Goal: Information Seeking & Learning: Find specific fact

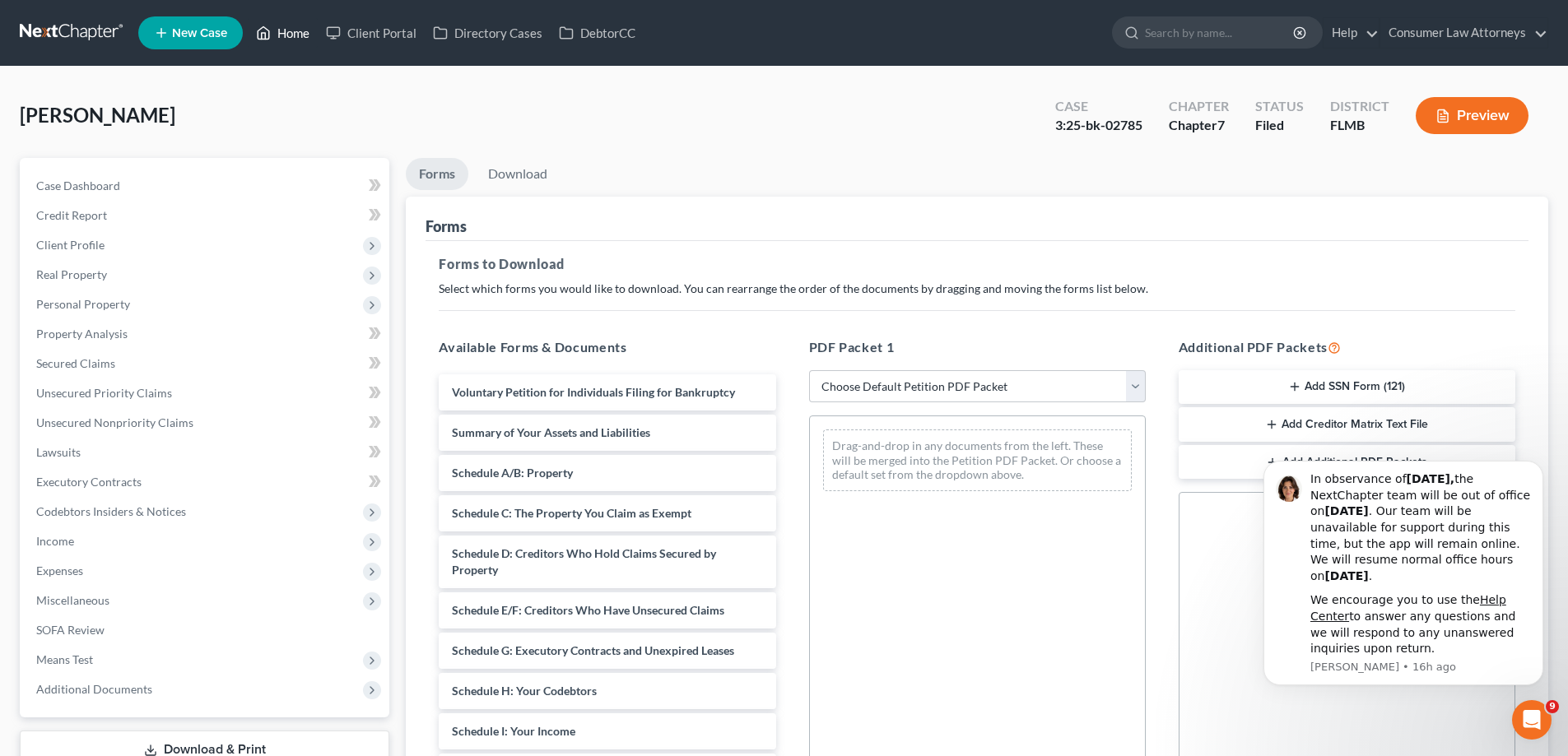
click at [291, 36] on link "Home" at bounding box center [283, 33] width 70 height 30
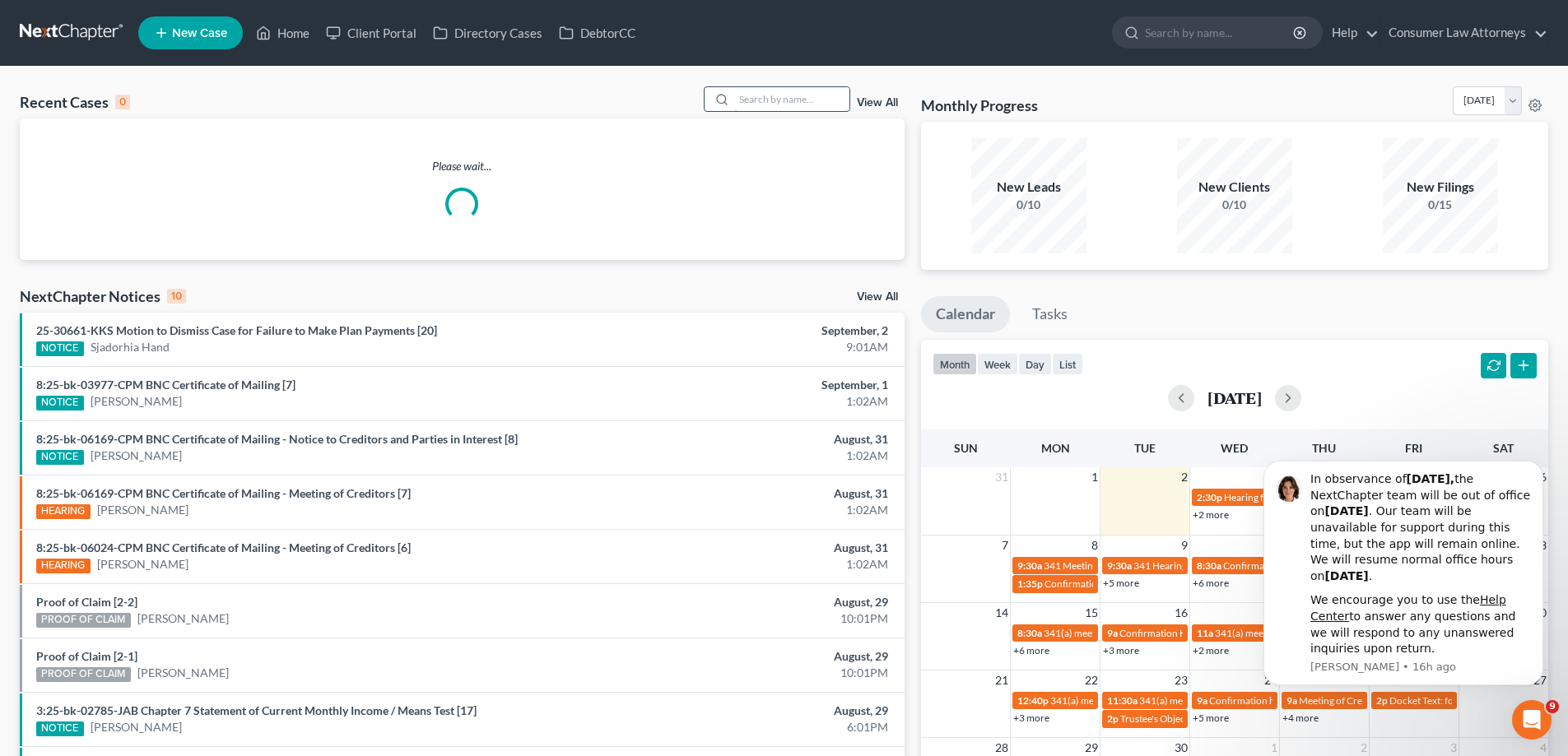
click at [757, 102] on input "search" at bounding box center [792, 100] width 116 height 24
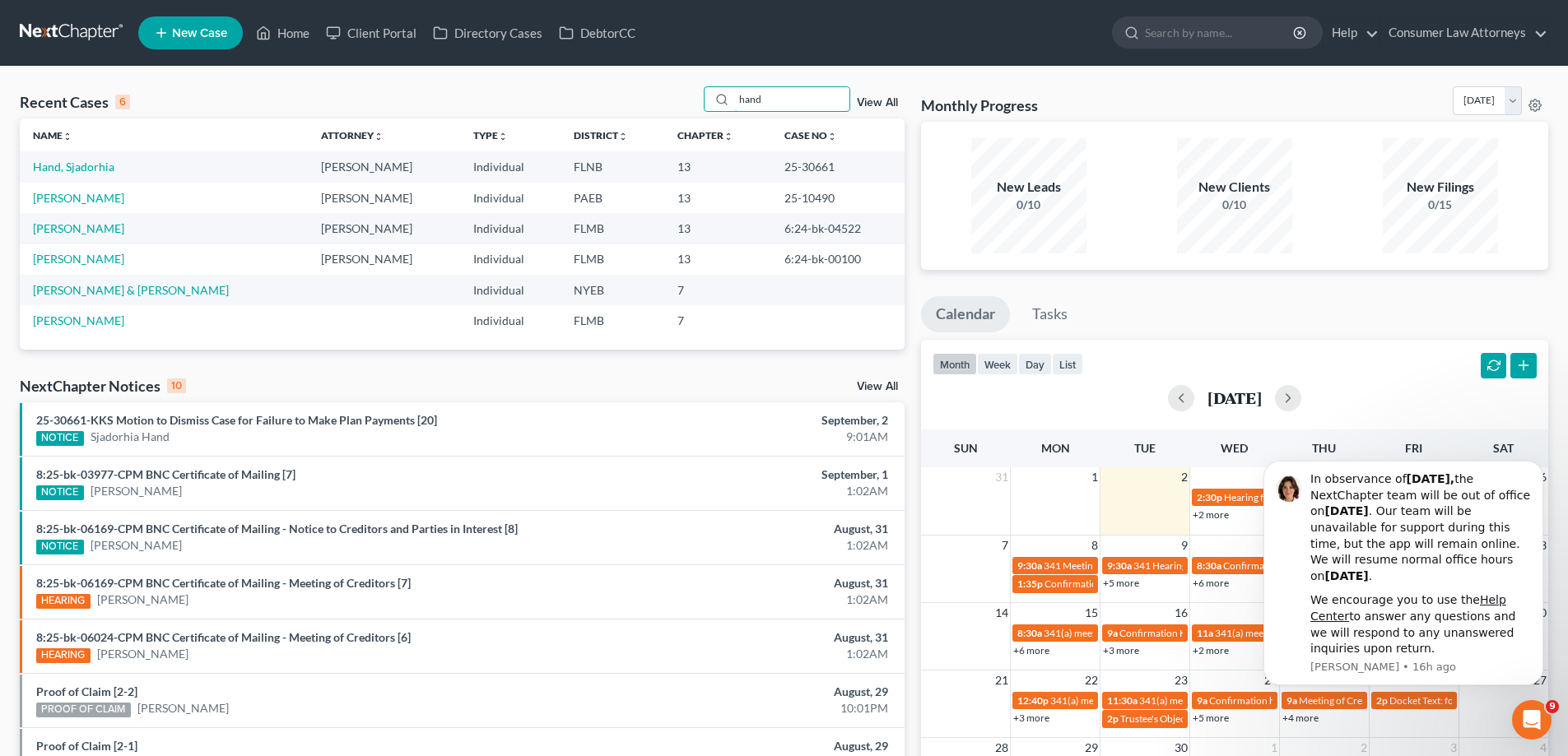
type input "hand"
drag, startPoint x: 828, startPoint y: 169, endPoint x: 780, endPoint y: 169, distance: 48.0
click at [780, 169] on td "25-30661" at bounding box center [838, 166] width 133 height 31
copy td "25-30661"
click at [899, 158] on td "25-30661" at bounding box center [838, 166] width 133 height 31
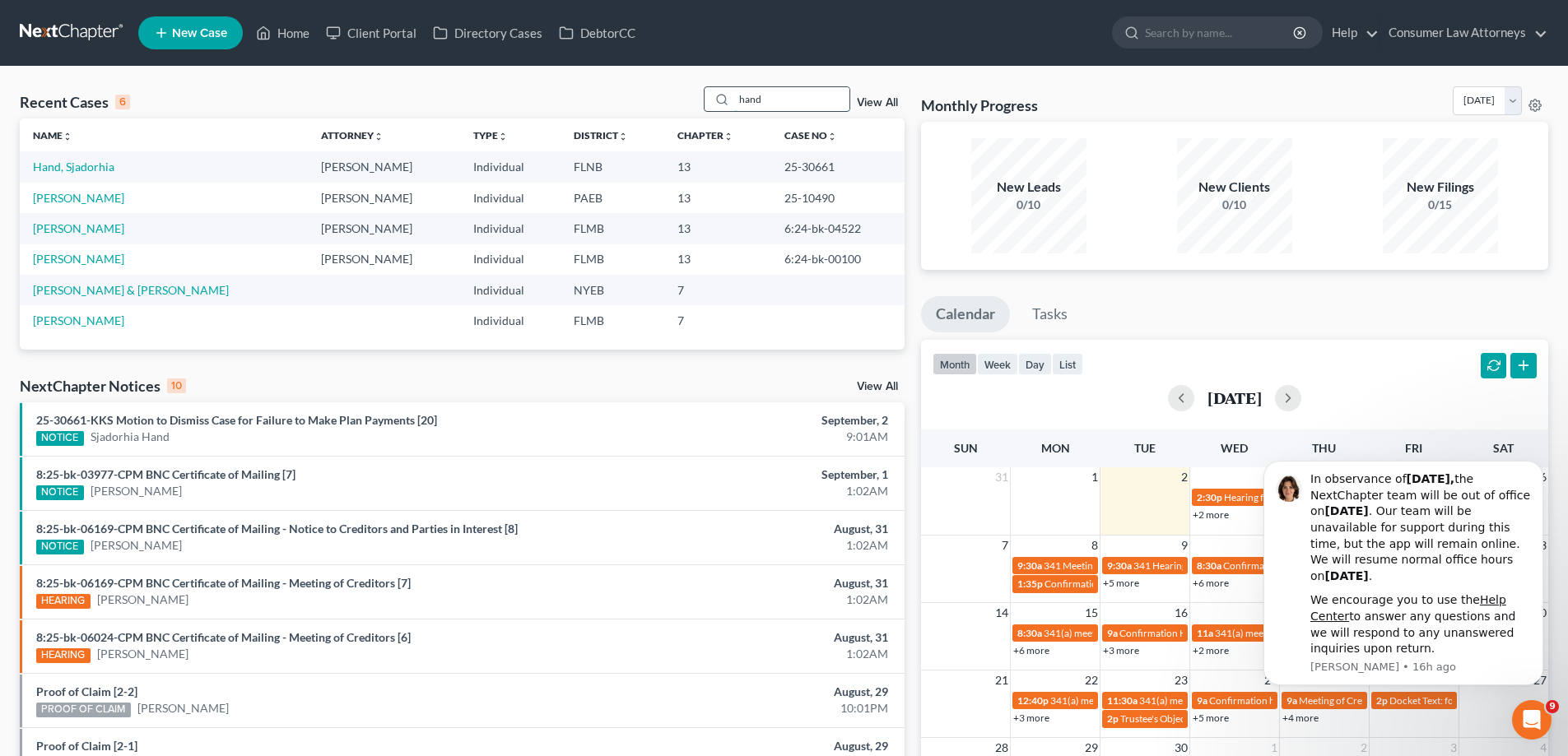
click at [715, 112] on div "hand" at bounding box center [776, 99] width 146 height 25
click at [856, 123] on th "Case No unfold_more expand_more expand_less" at bounding box center [838, 134] width 133 height 33
click at [867, 102] on link "View All" at bounding box center [877, 103] width 41 height 11
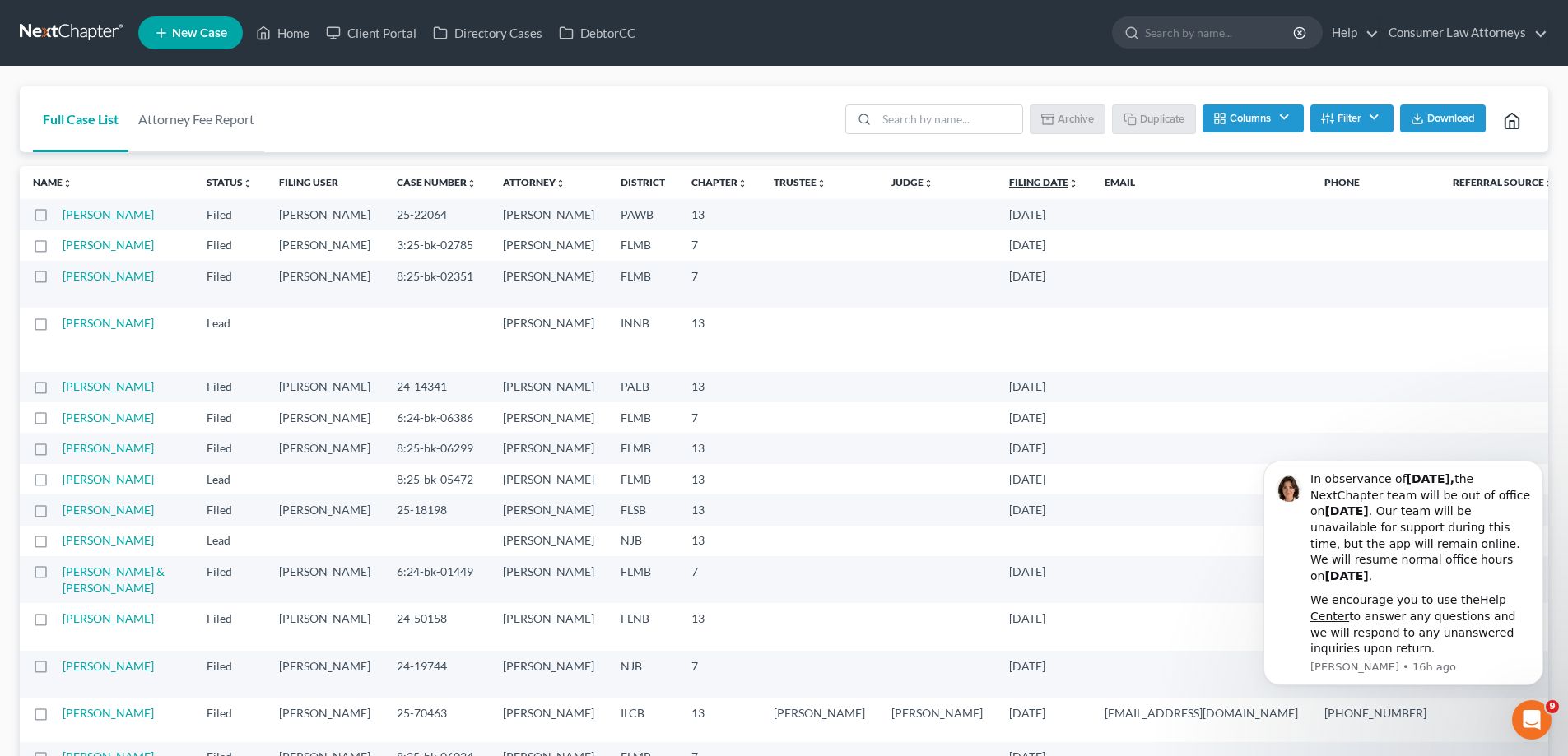
click at [1009, 184] on link "Filing Date unfold_more expand_more expand_less" at bounding box center [1044, 182] width 69 height 12
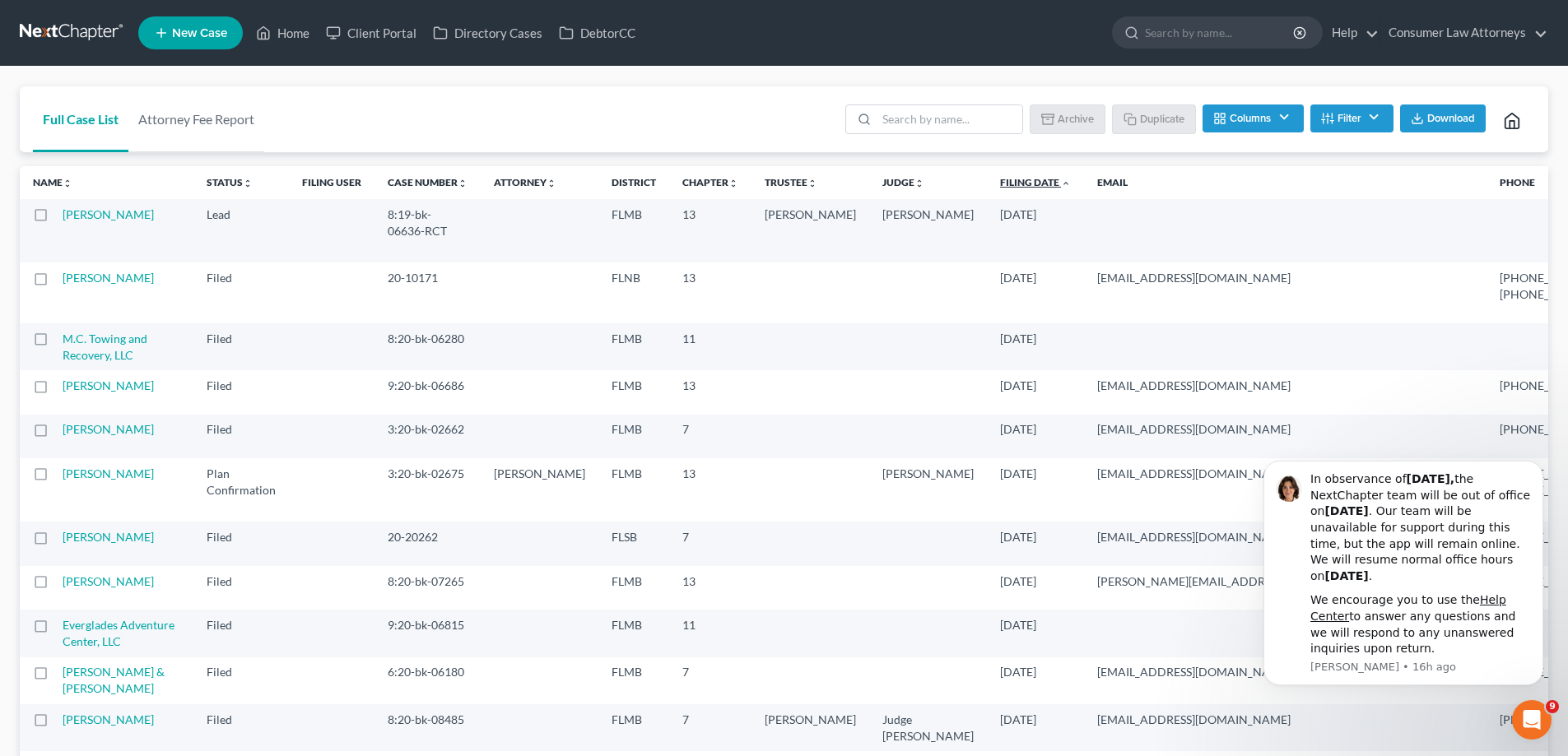
click at [1000, 186] on link "Filing Date unfold_more expand_more expand_less" at bounding box center [1035, 182] width 71 height 12
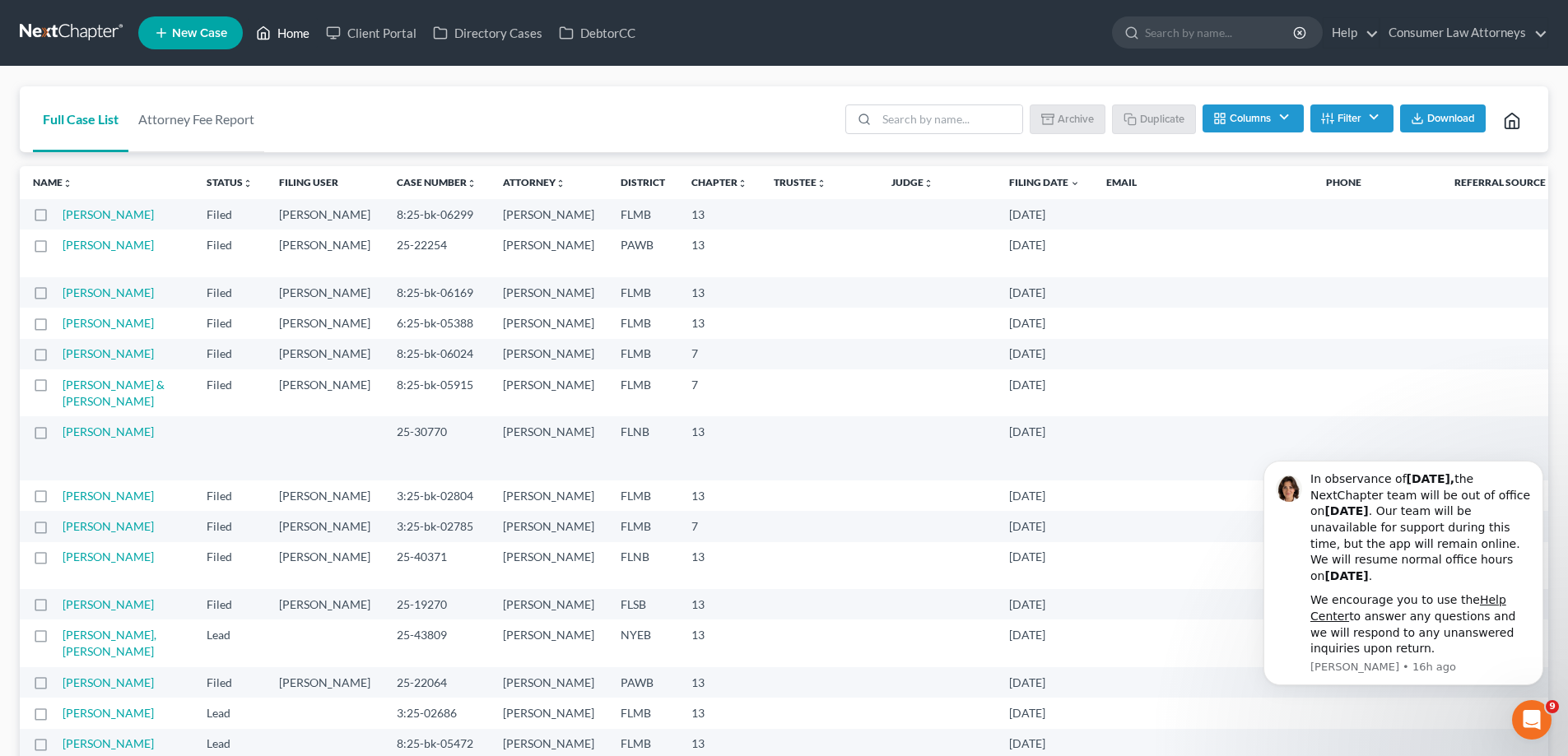
click at [305, 36] on link "Home" at bounding box center [283, 33] width 70 height 30
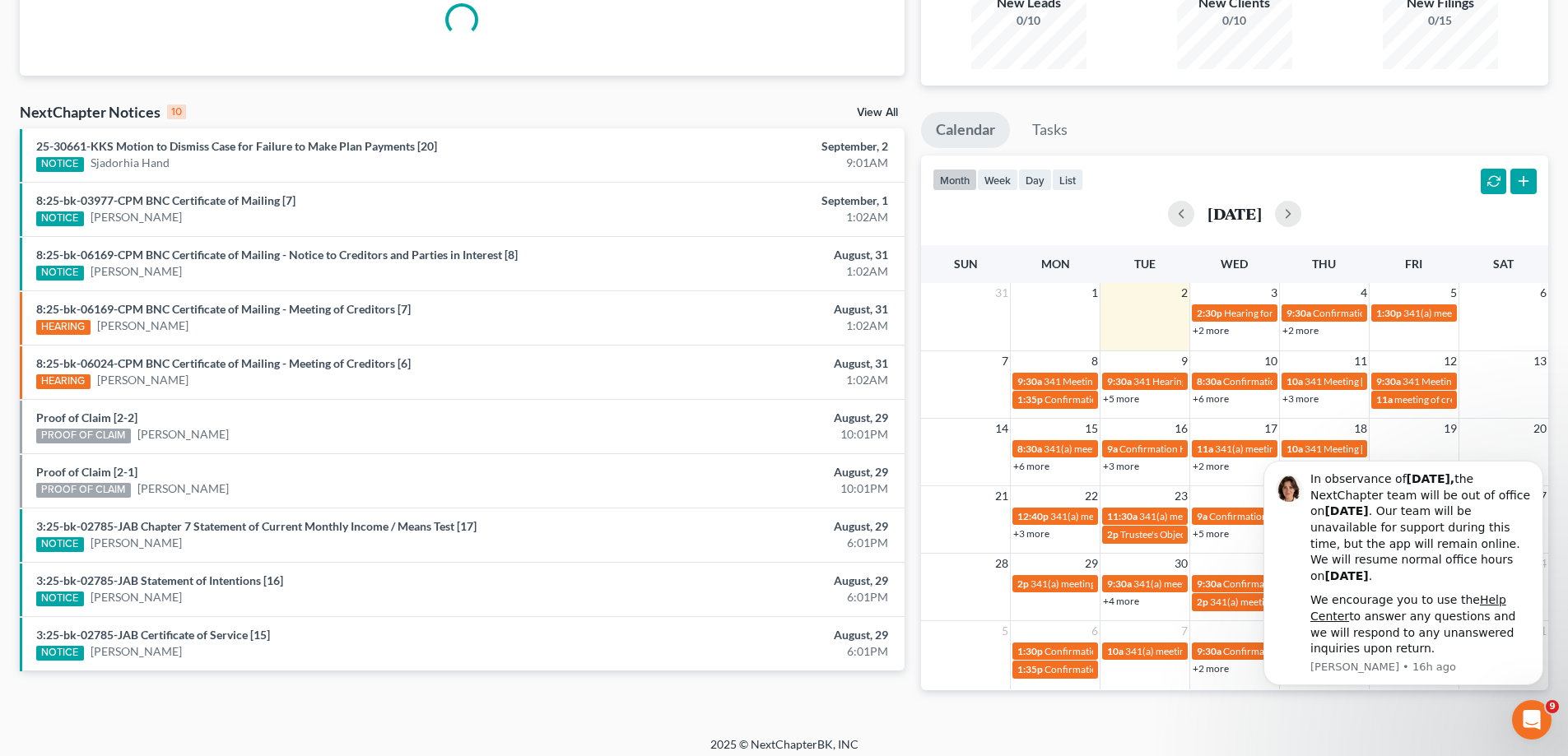
scroll to position [194, 0]
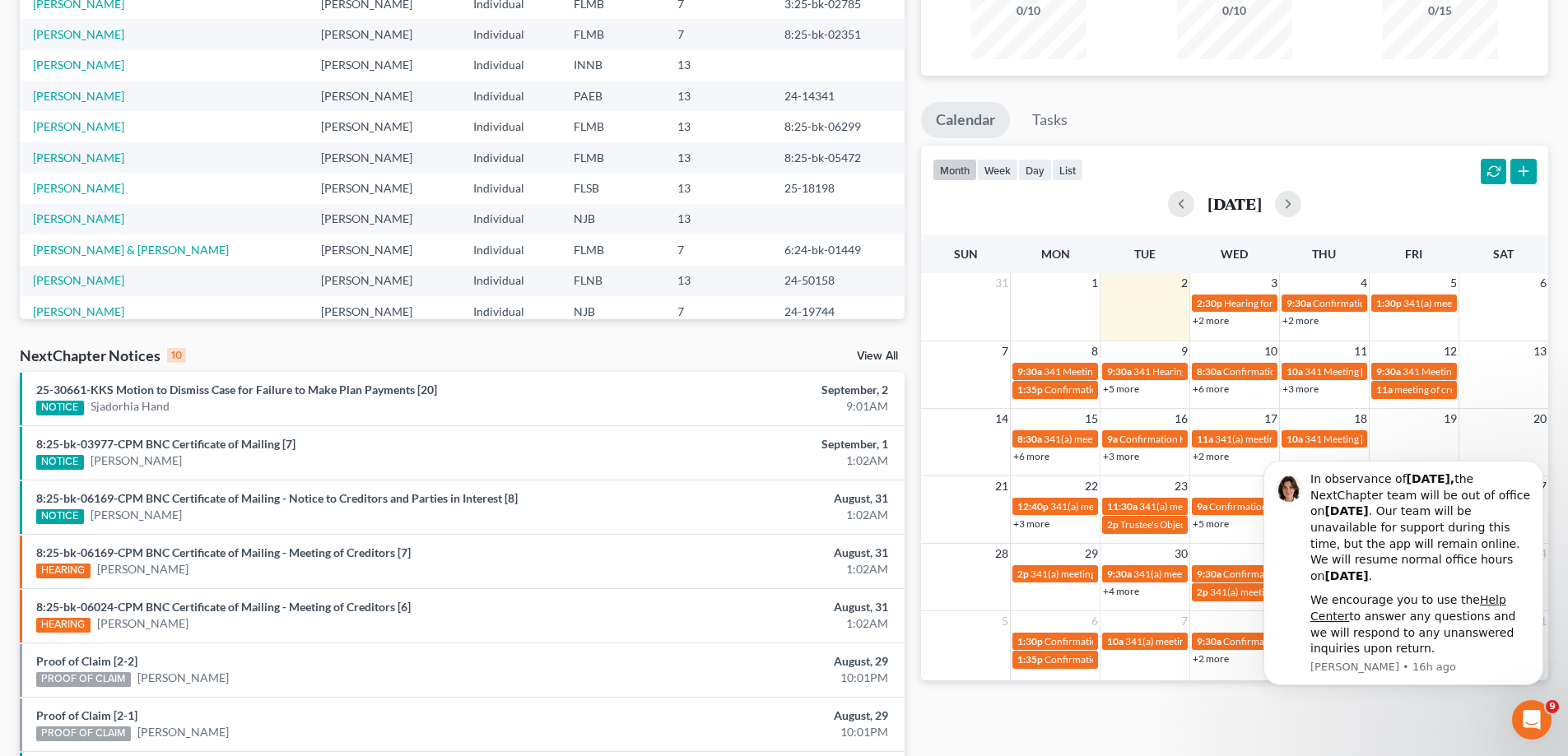
click at [1207, 392] on link "+6 more" at bounding box center [1210, 388] width 36 height 12
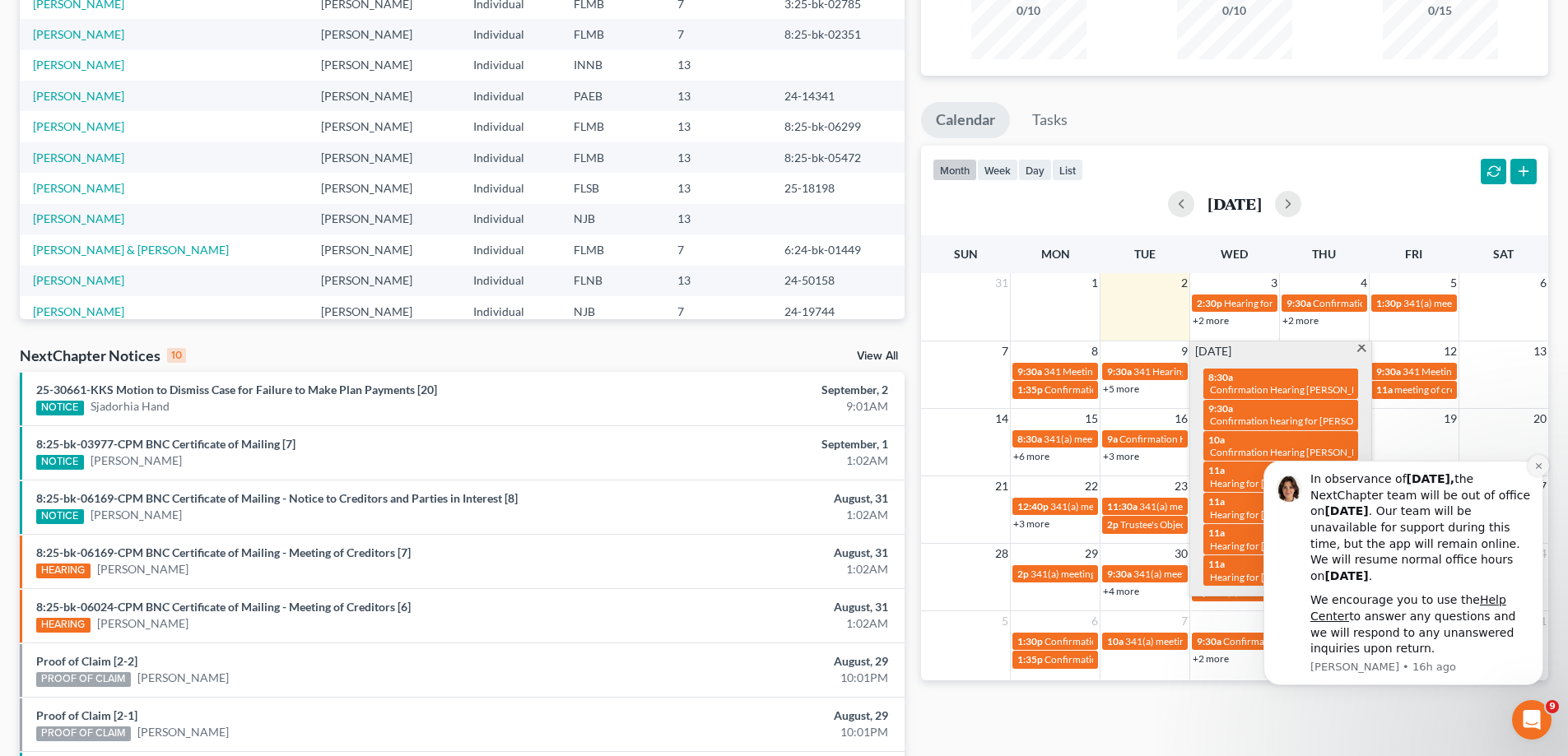
click at [1537, 469] on icon "Dismiss notification" at bounding box center [1539, 466] width 9 height 9
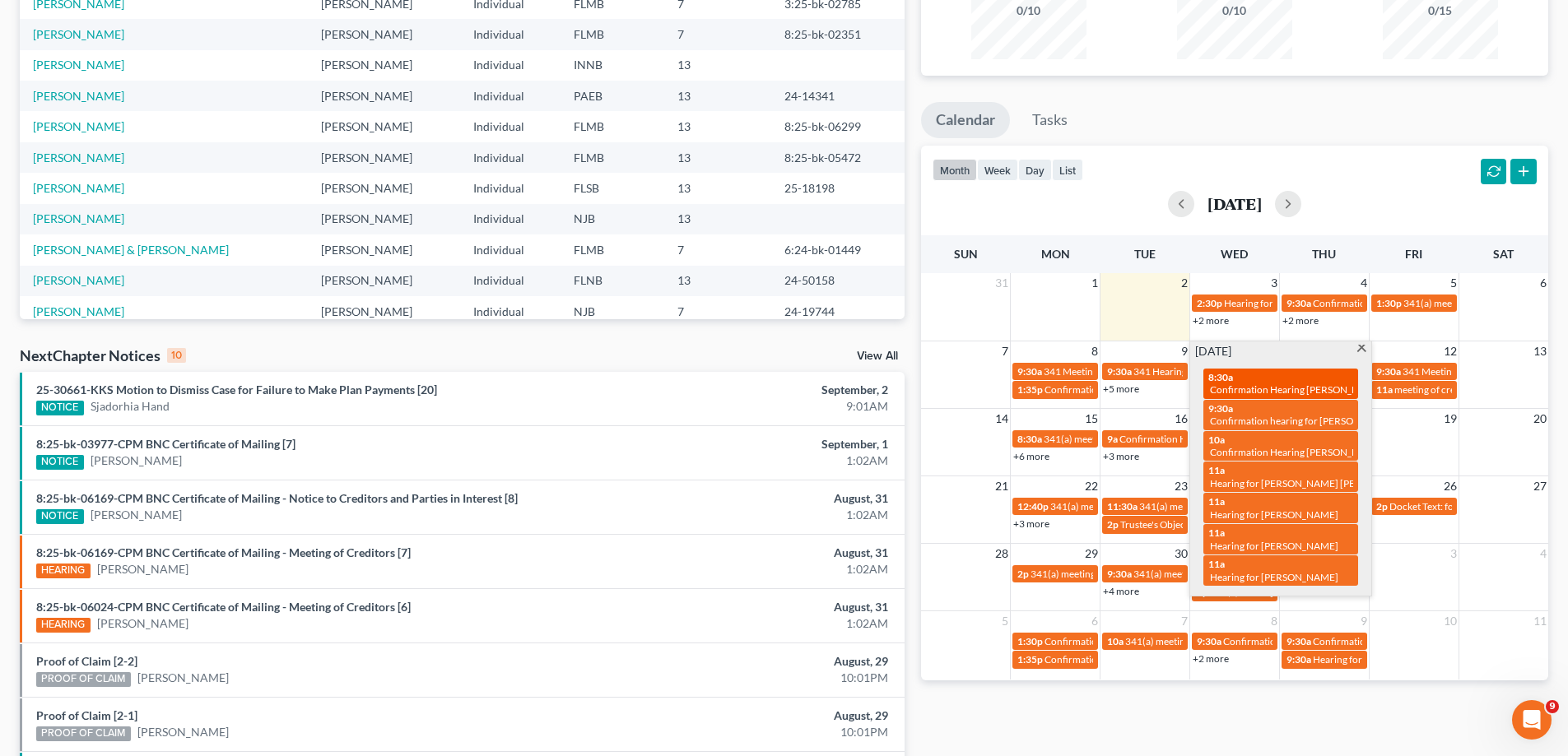
click at [1304, 392] on span "Confirmation Hearing [PERSON_NAME]" at bounding box center [1297, 389] width 173 height 12
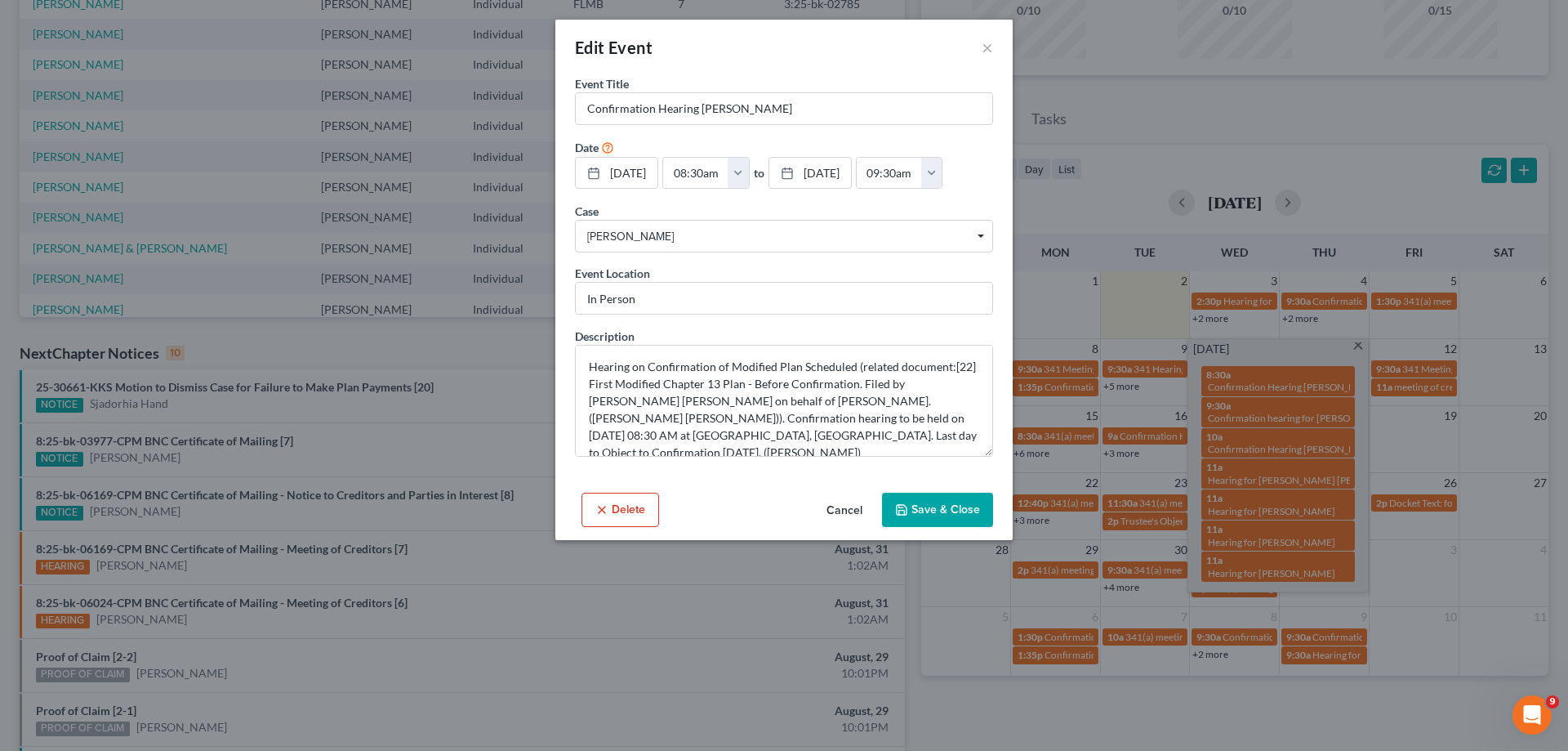
click at [958, 513] on button "Save & Close" at bounding box center [938, 509] width 111 height 34
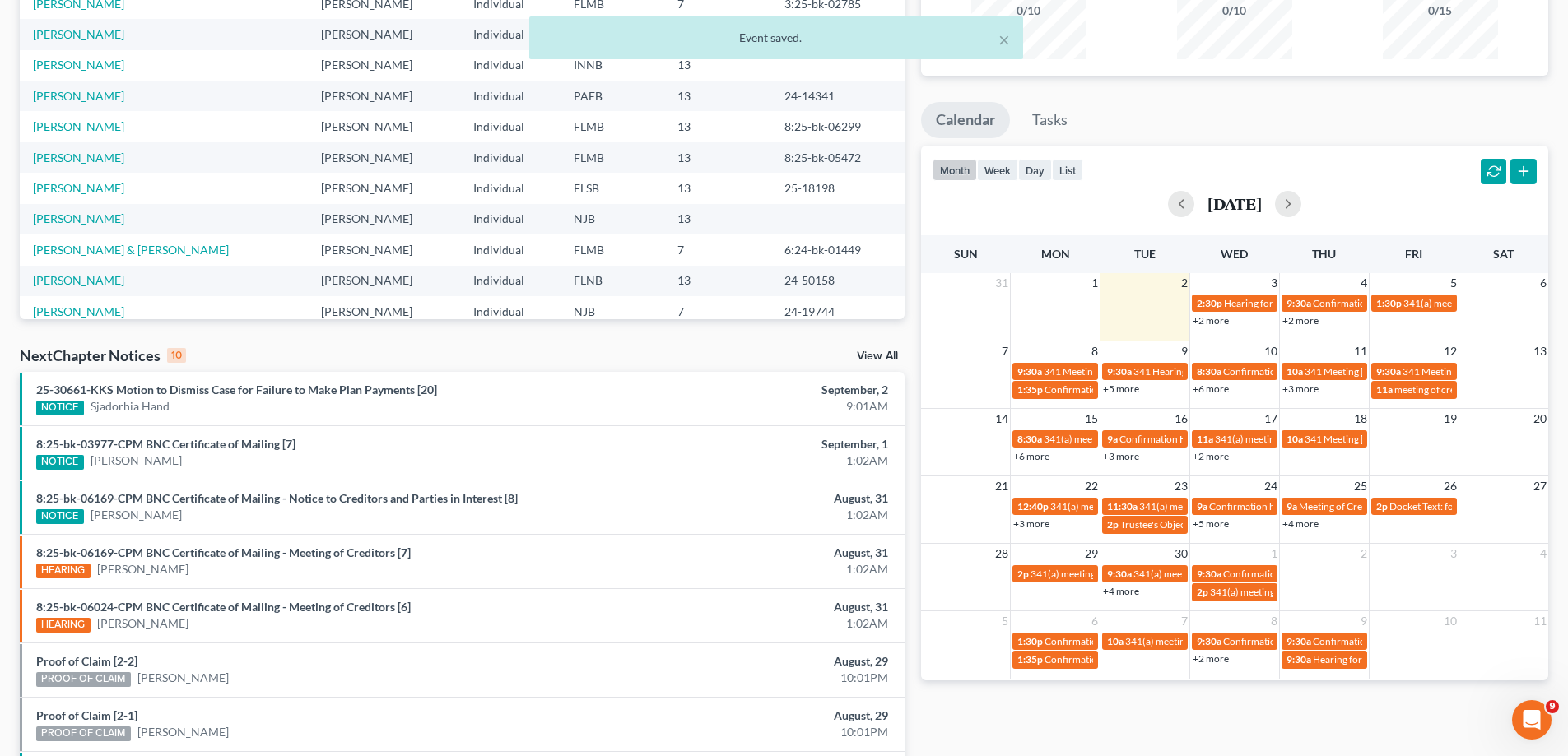
click at [1224, 325] on link "+2 more" at bounding box center [1210, 320] width 36 height 12
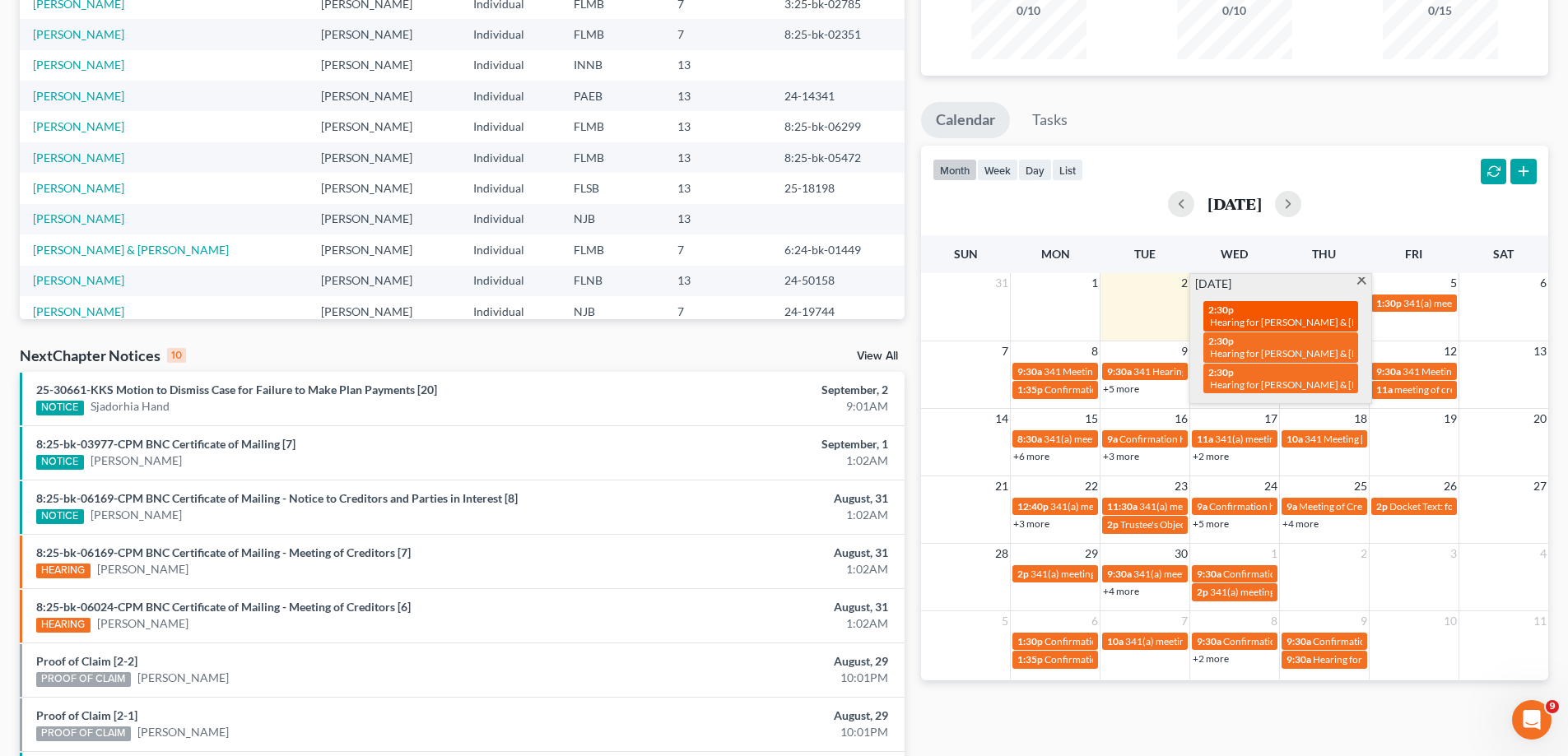
click at [1261, 317] on span "Hearing for [PERSON_NAME] & [PERSON_NAME]" at bounding box center [1317, 322] width 215 height 12
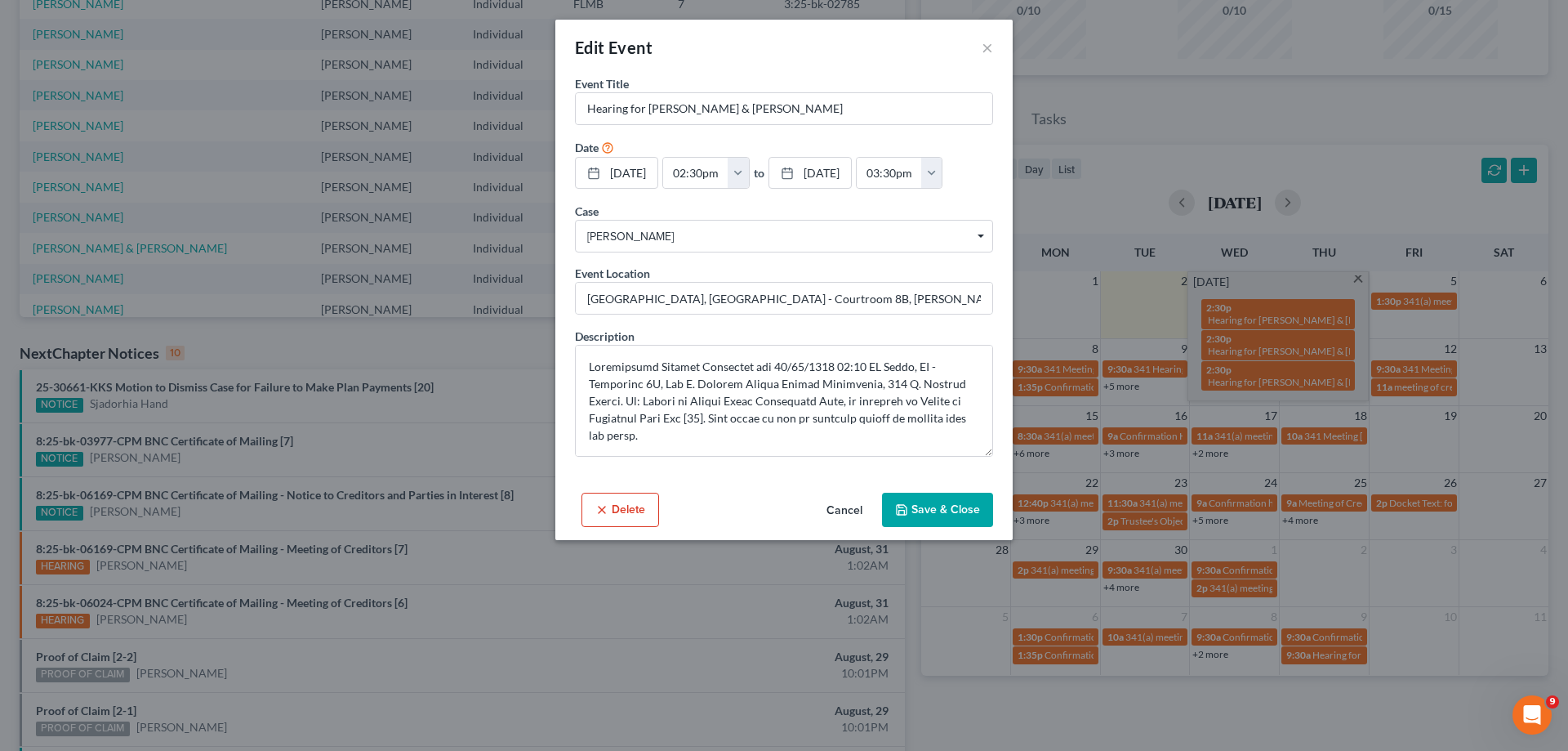
click at [922, 509] on button "Save & Close" at bounding box center [938, 509] width 111 height 34
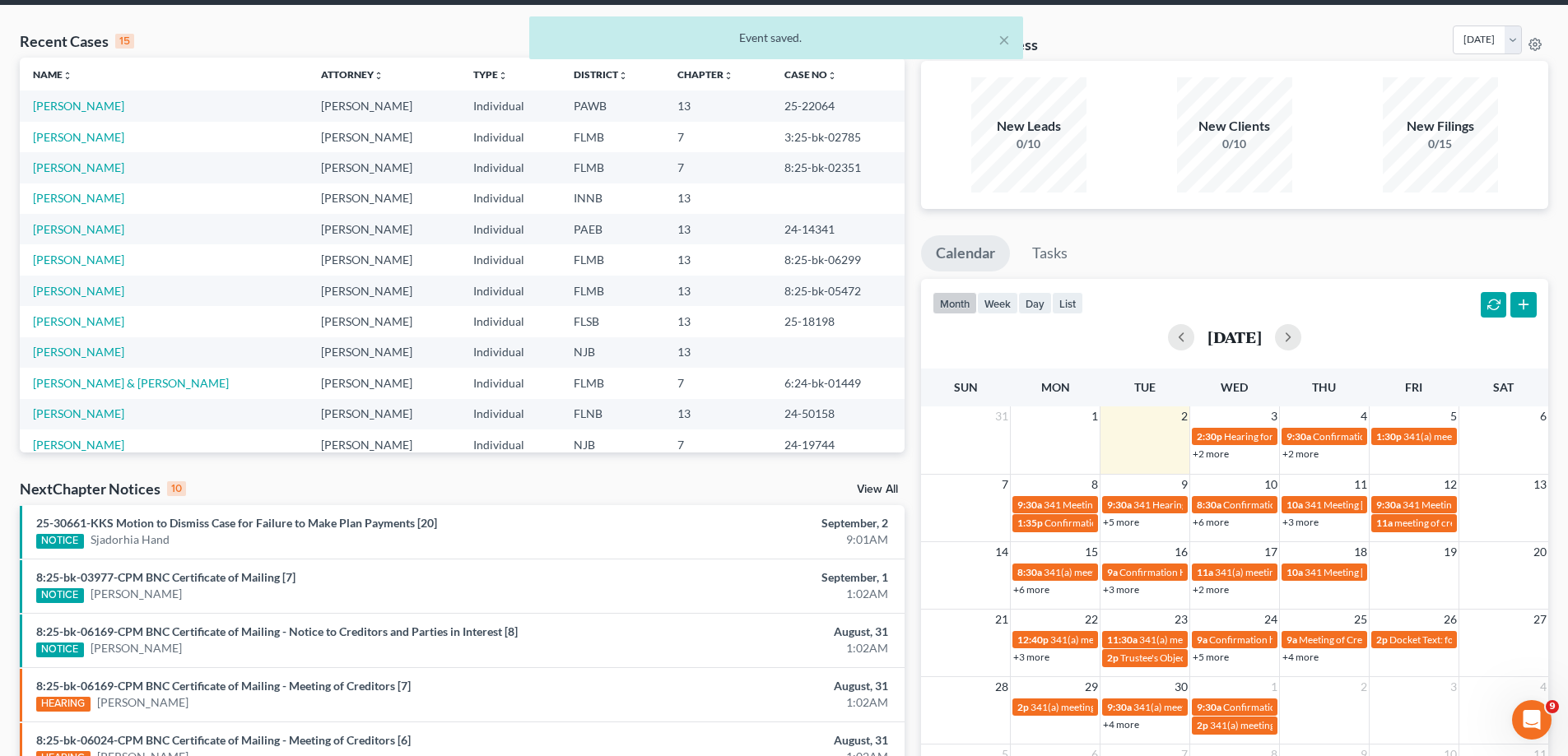
scroll to position [0, 0]
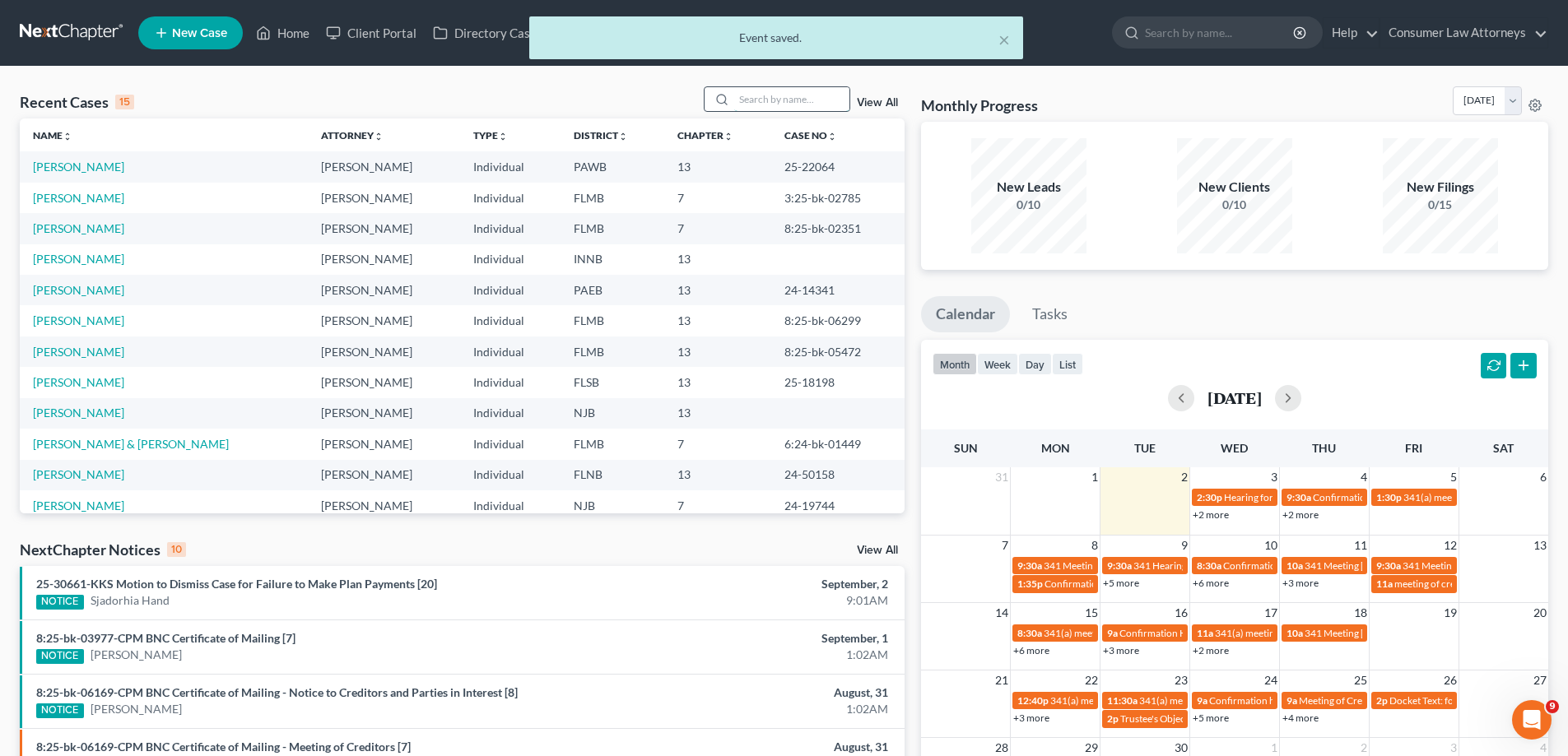
click at [769, 94] on input "search" at bounding box center [792, 100] width 116 height 24
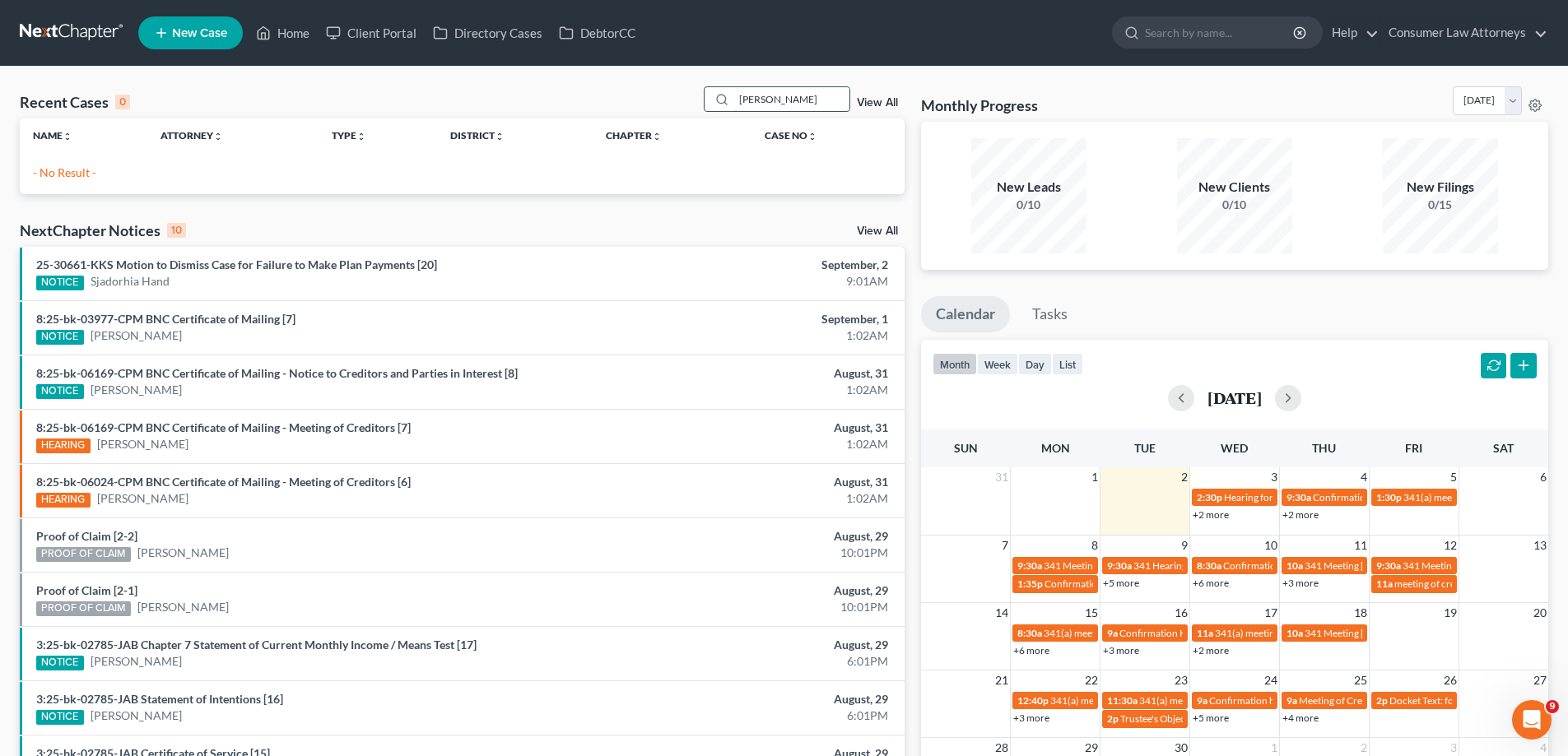
drag, startPoint x: 805, startPoint y: 105, endPoint x: 722, endPoint y: 107, distance: 83.0
click at [722, 107] on div "[PERSON_NAME]" at bounding box center [776, 99] width 146 height 25
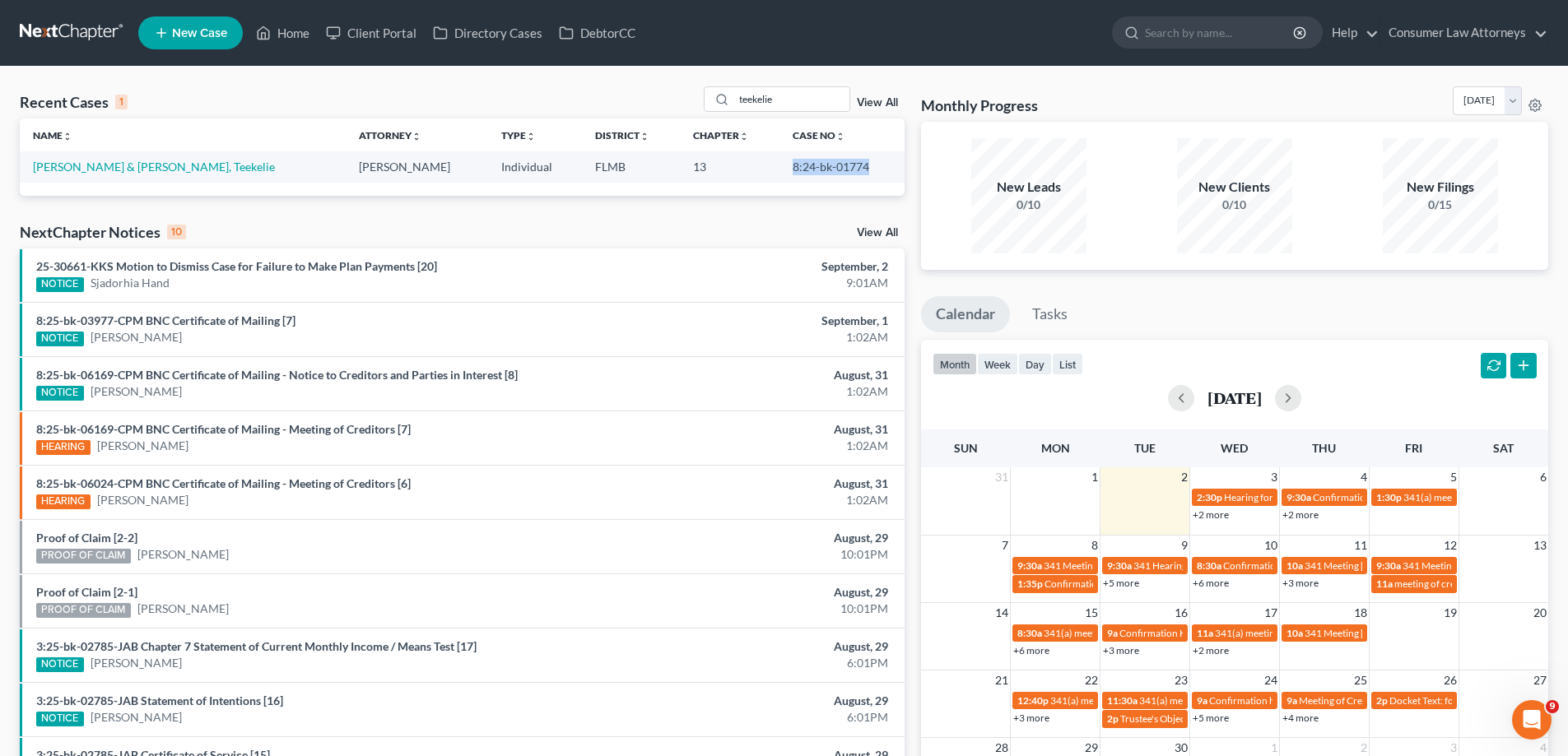
drag, startPoint x: 856, startPoint y: 169, endPoint x: 774, endPoint y: 172, distance: 82.1
click at [780, 173] on td "8:24-bk-01774" at bounding box center [842, 166] width 125 height 31
copy td "8:24-bk-01774"
click at [1216, 514] on link "+2 more" at bounding box center [1210, 514] width 36 height 12
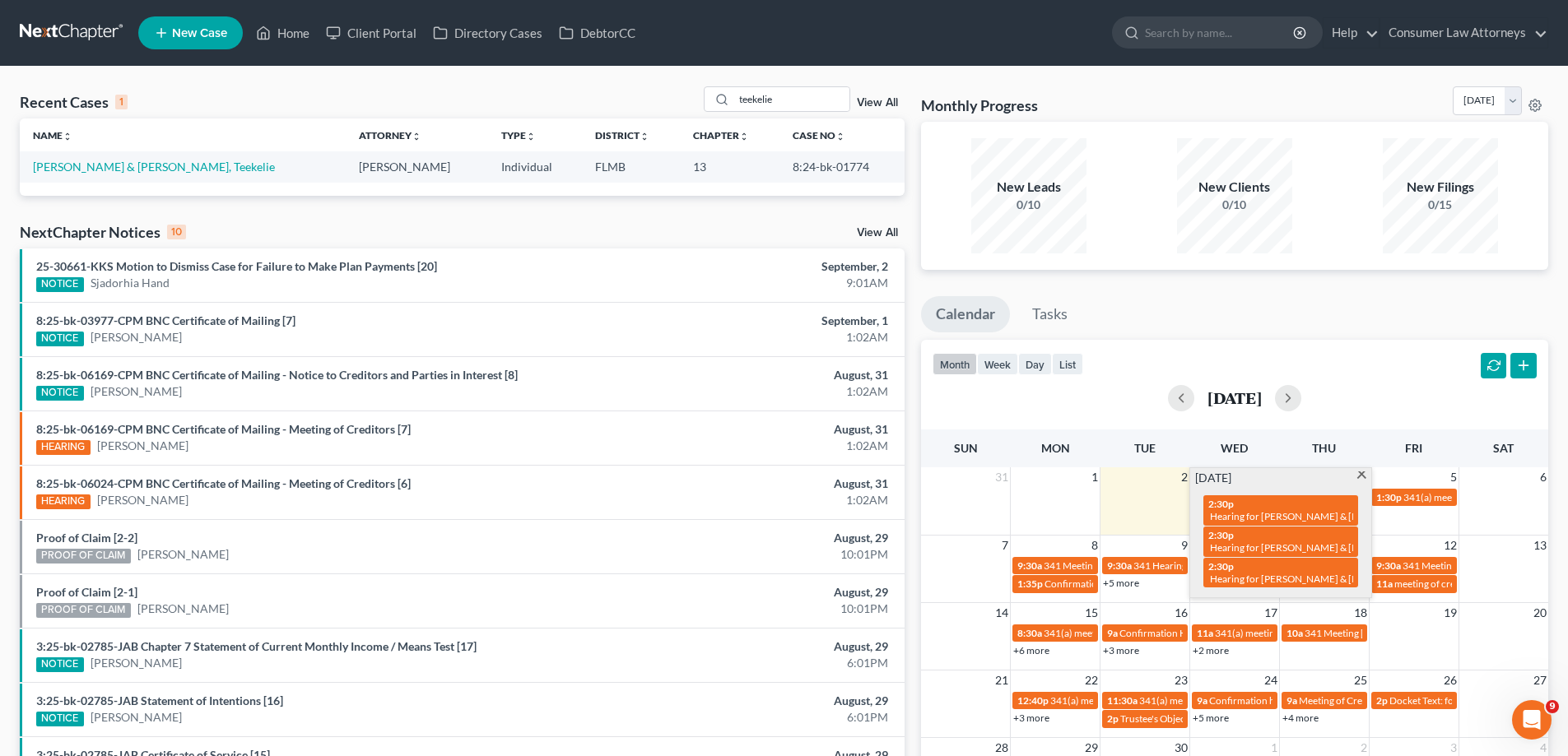
click at [1388, 422] on div "month week day list [DATE] Sun Mon Tue Wed Thu Fri Sat 31 1 2 3 4 5 6 2:30p Hea…" at bounding box center [1234, 606] width 627 height 534
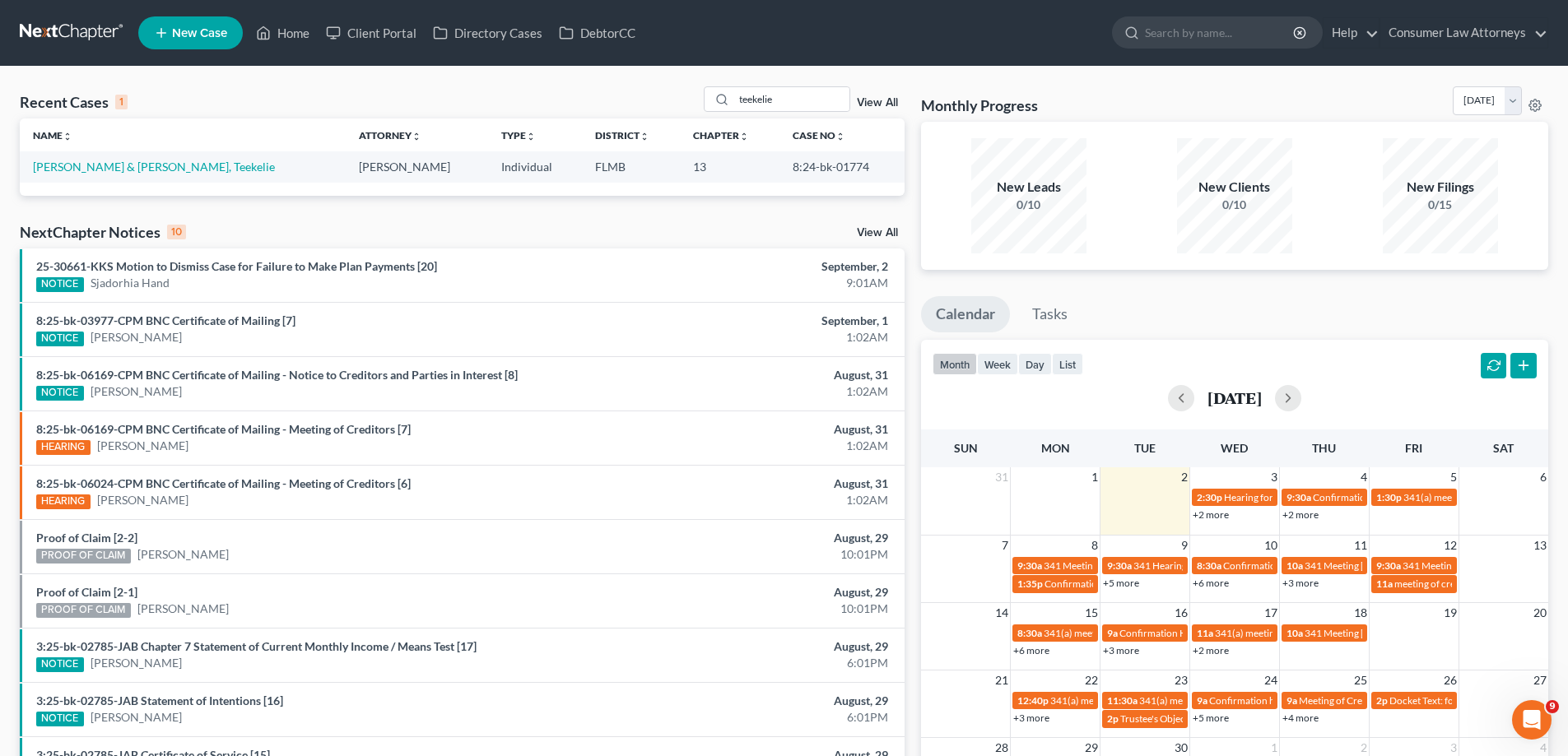
click at [1304, 507] on div "+2 more" at bounding box center [1324, 515] width 89 height 17
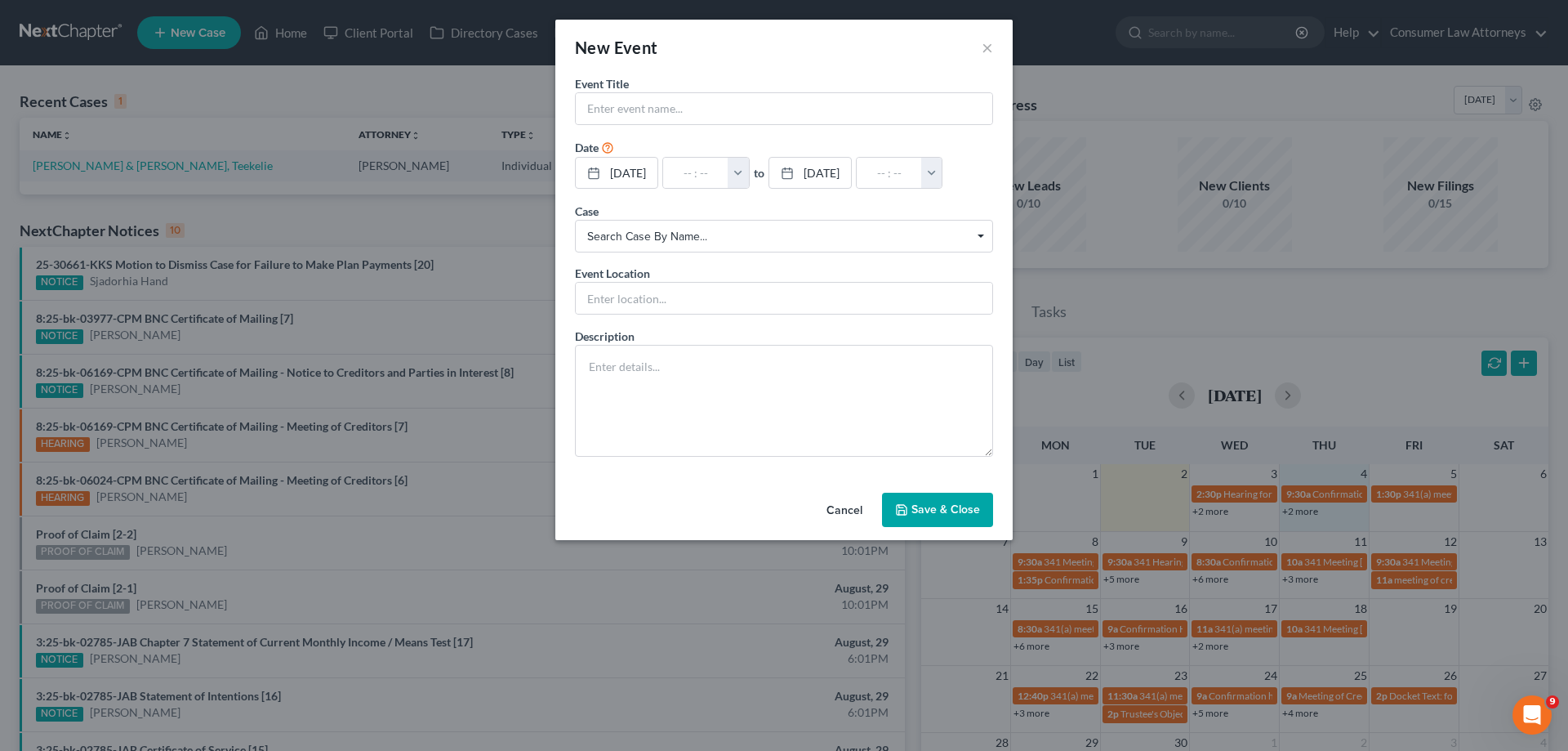
click at [852, 506] on button "Cancel" at bounding box center [844, 510] width 62 height 32
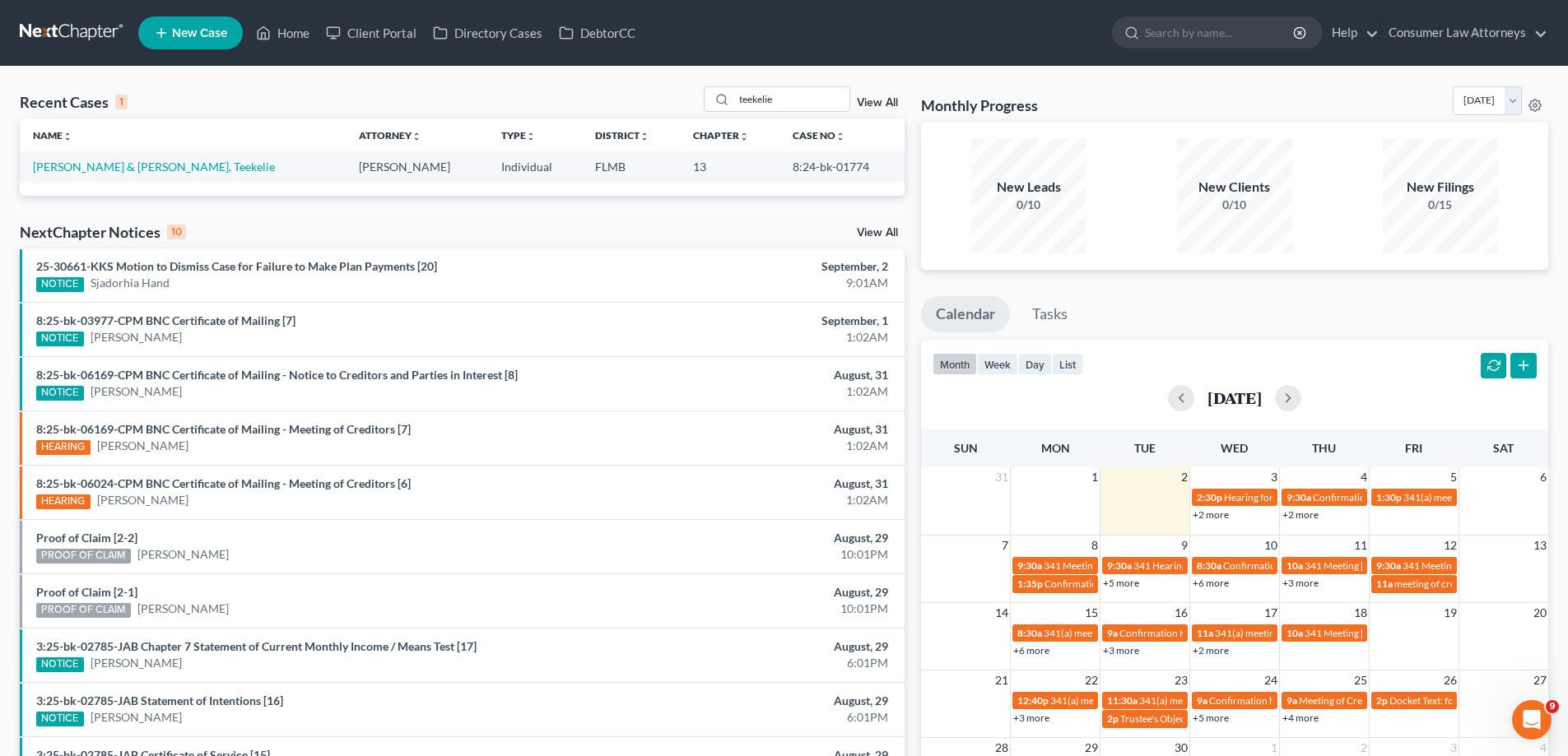
click at [1308, 516] on link "+2 more" at bounding box center [1300, 514] width 36 height 12
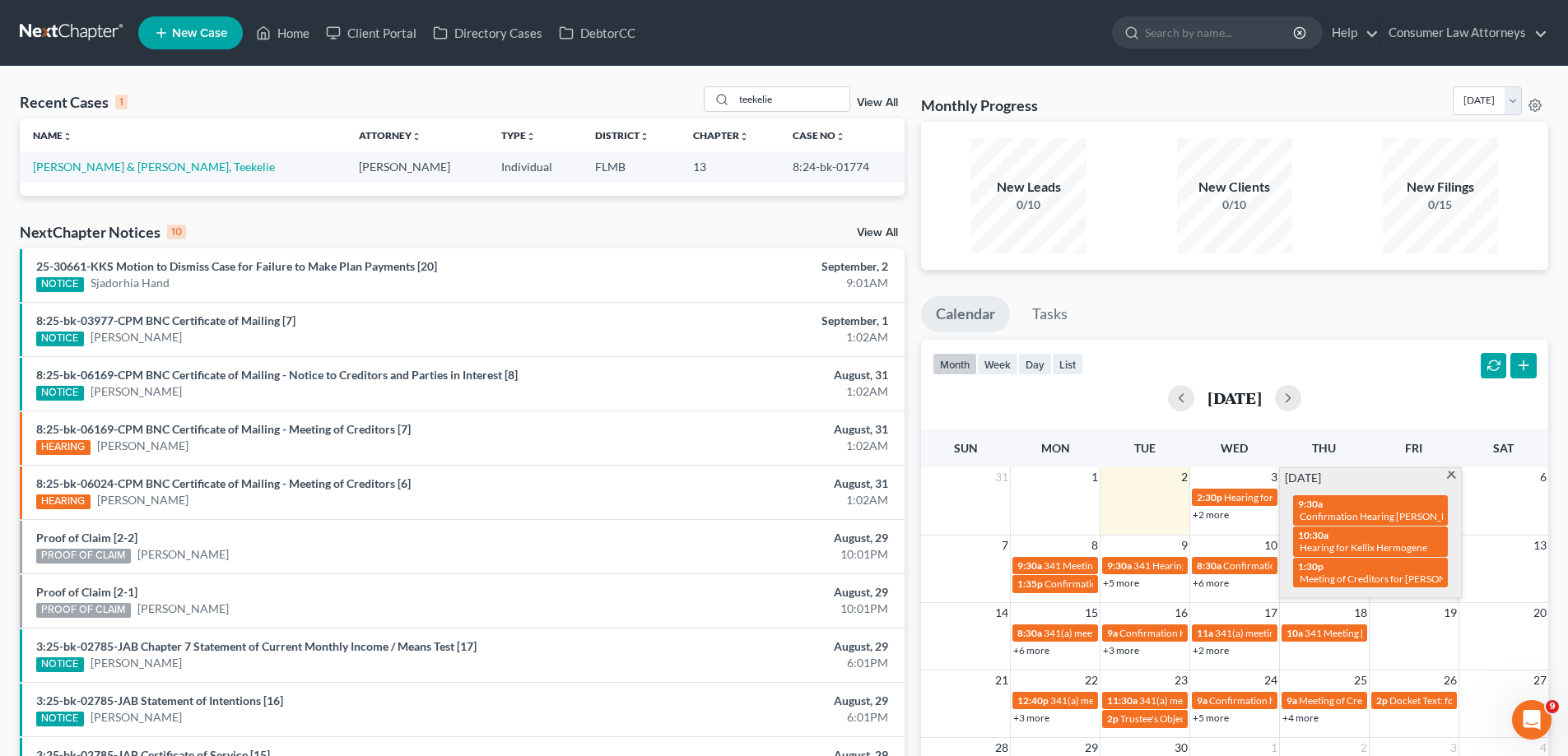
click at [1331, 322] on ul "Calendar Tasks" at bounding box center [1234, 318] width 627 height 44
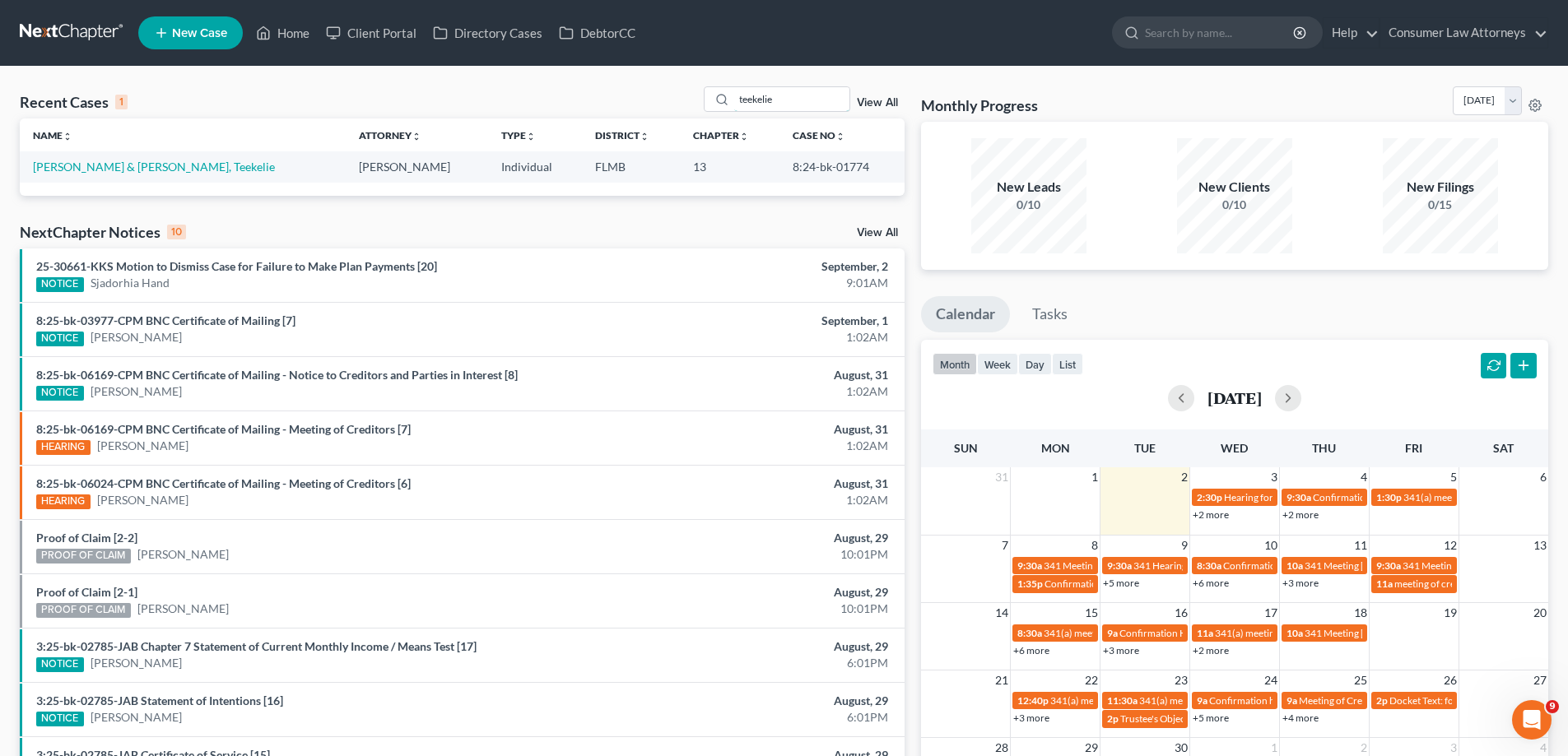
drag, startPoint x: 798, startPoint y: 104, endPoint x: 601, endPoint y: 123, distance: 197.9
click at [603, 122] on div "Recent Cases 1 teekelie View All Name unfold_more expand_more expand_less Attor…" at bounding box center [462, 141] width 884 height 109
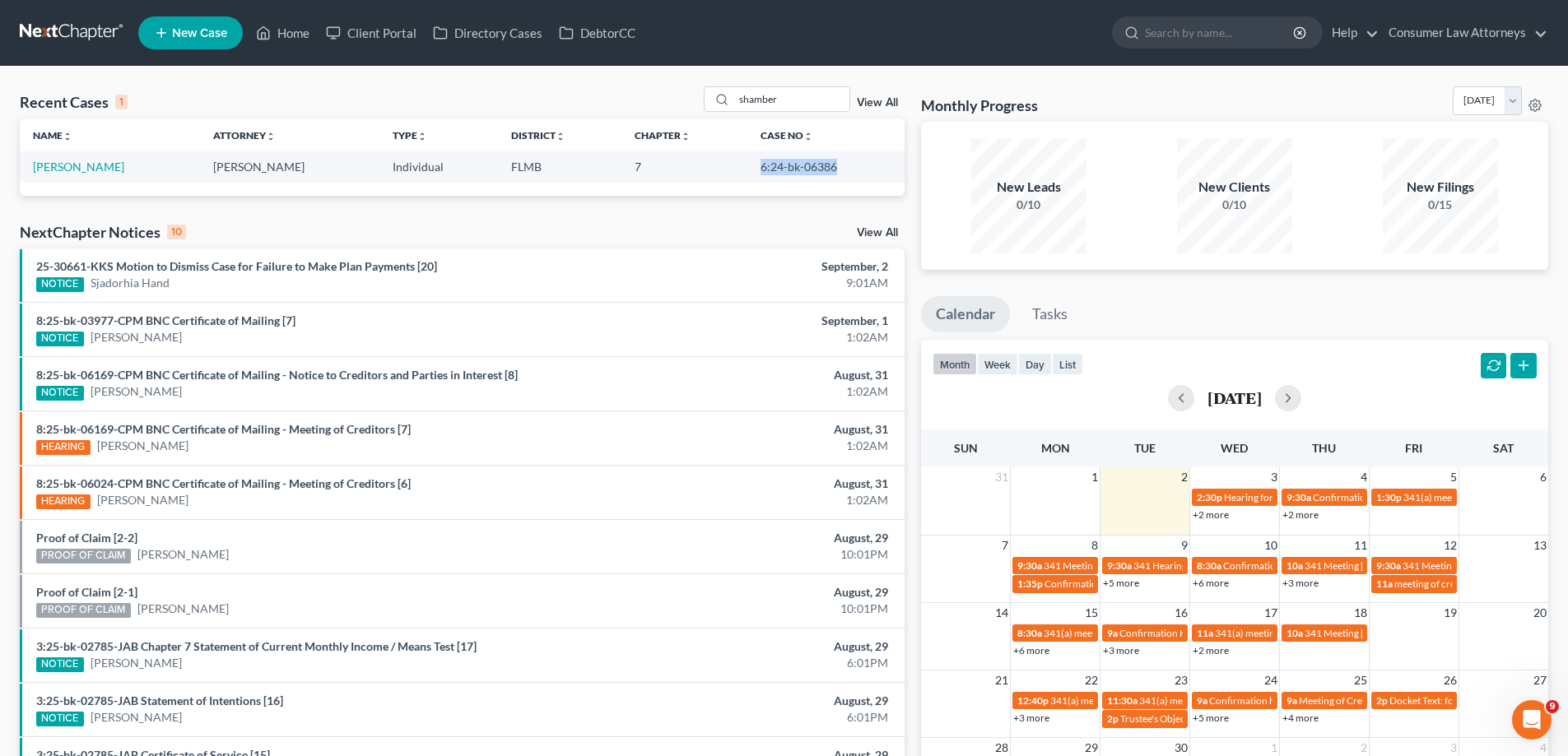
drag, startPoint x: 845, startPoint y: 166, endPoint x: 752, endPoint y: 169, distance: 93.0
click at [752, 169] on td "6:24-bk-06386" at bounding box center [826, 166] width 158 height 31
copy td "6:24-bk-06386"
drag, startPoint x: 785, startPoint y: 103, endPoint x: 635, endPoint y: 107, distance: 150.1
click at [688, 108] on div "Recent Cases 1 shamber View All" at bounding box center [462, 103] width 884 height 32
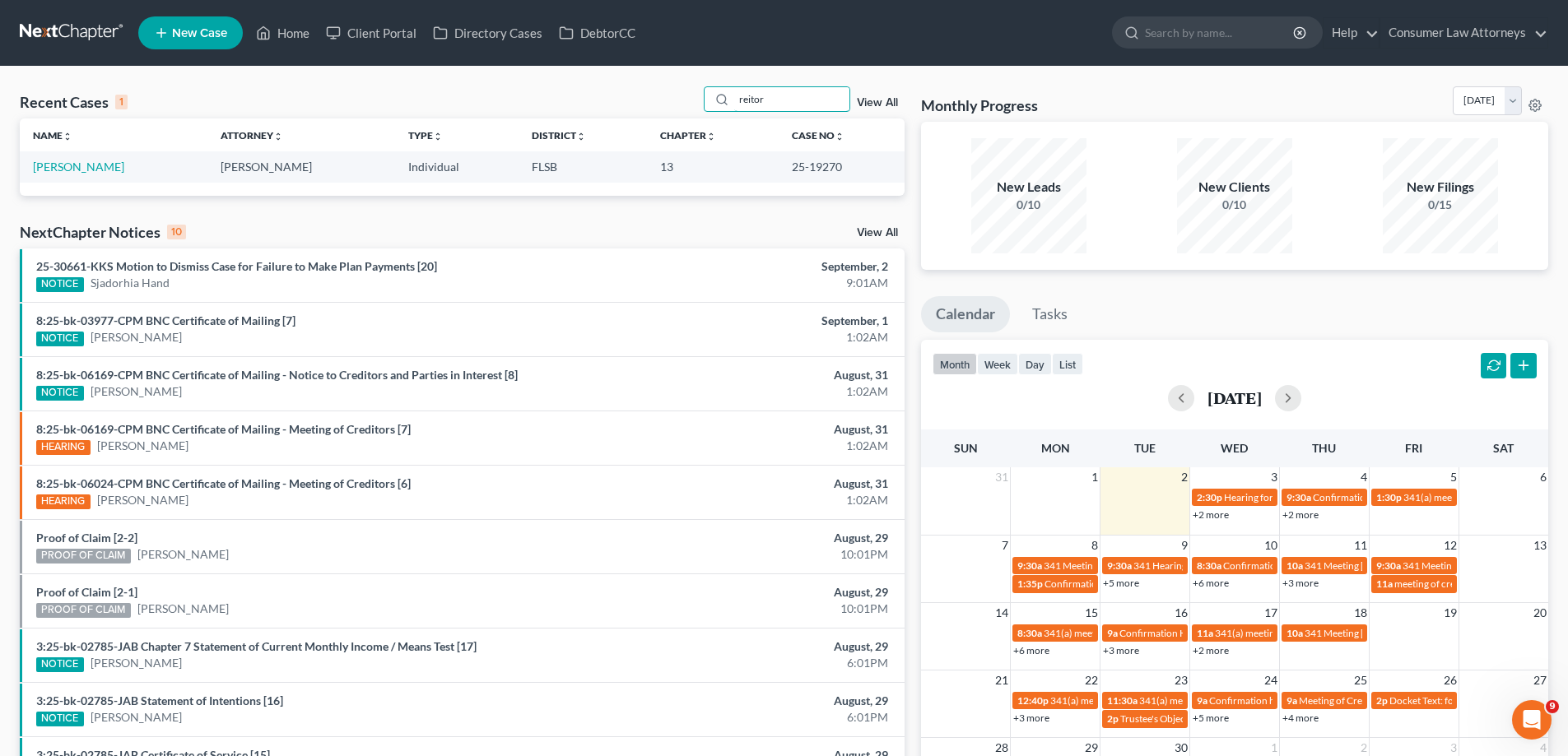
type input "reitor"
drag, startPoint x: 850, startPoint y: 164, endPoint x: 780, endPoint y: 171, distance: 70.3
click at [780, 171] on td "25-19270" at bounding box center [841, 166] width 126 height 31
copy td "25-19270"
